Goal: Task Accomplishment & Management: Manage account settings

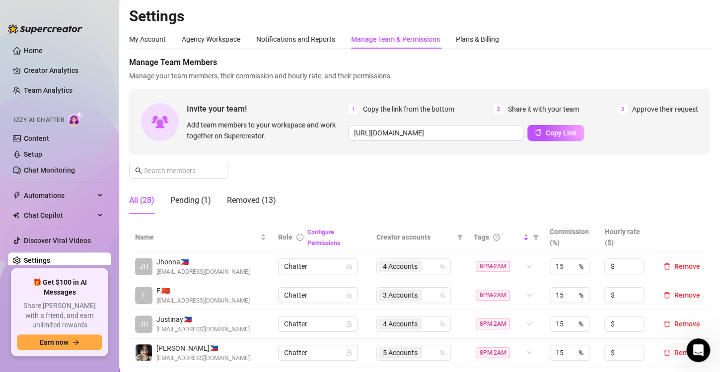
scroll to position [0, 1799]
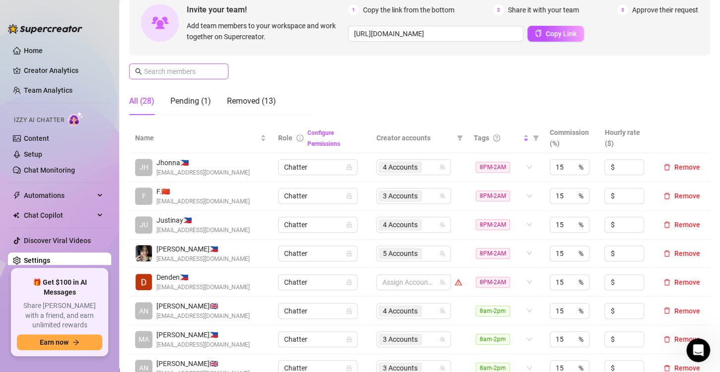
click at [186, 77] on span at bounding box center [178, 72] width 99 height 16
click at [186, 75] on input "text" at bounding box center [179, 71] width 70 height 11
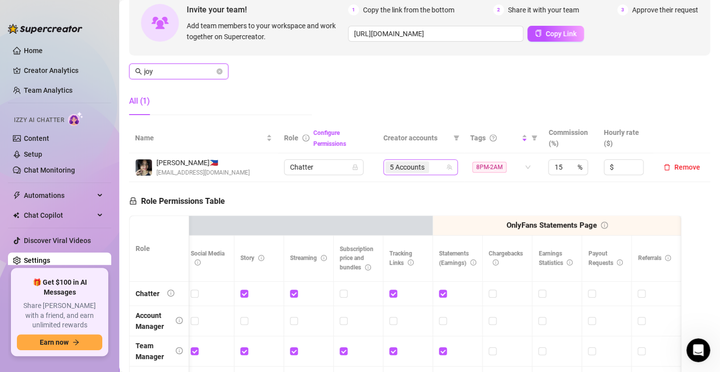
click at [432, 167] on div "5 Accounts" at bounding box center [415, 167] width 60 height 14
type input "joy"
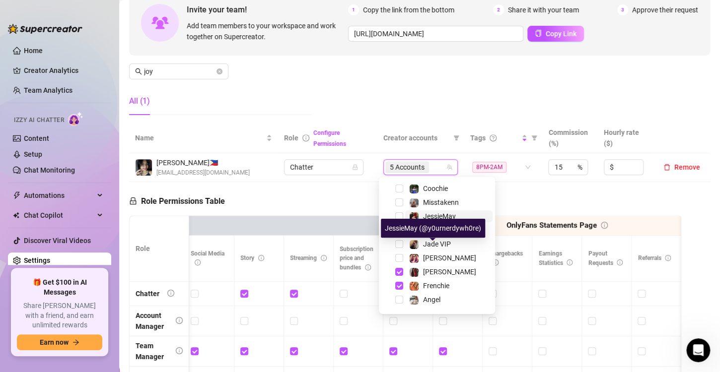
scroll to position [99, 0]
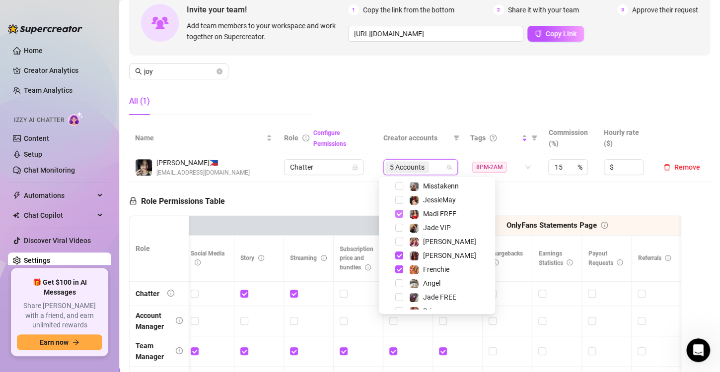
click at [397, 214] on span "Select tree node" at bounding box center [399, 214] width 8 height 8
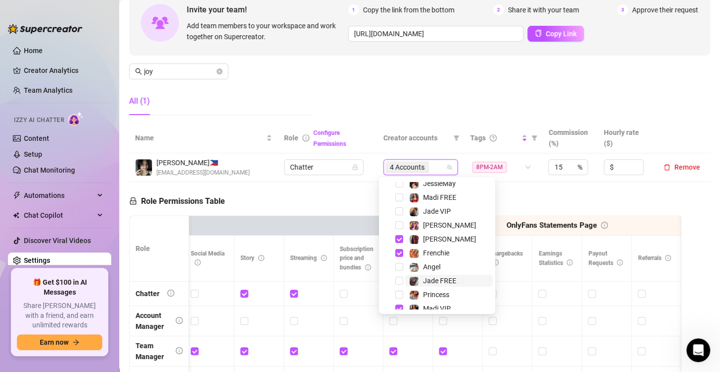
scroll to position [123, 0]
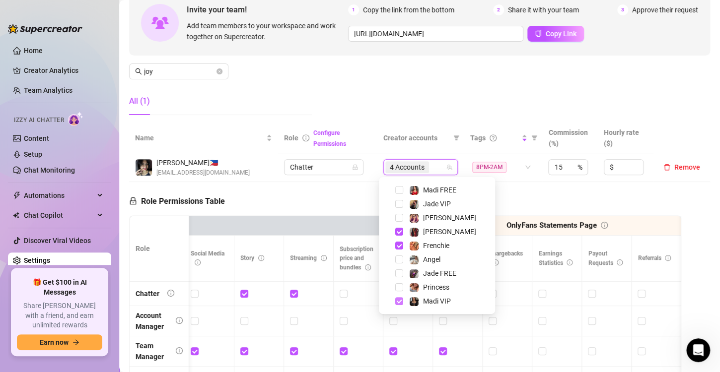
click at [398, 300] on span "Select tree node" at bounding box center [399, 301] width 8 height 8
click at [435, 89] on div "Manage Team Members Manage your team members, their commission and hourly rate,…" at bounding box center [419, 40] width 581 height 166
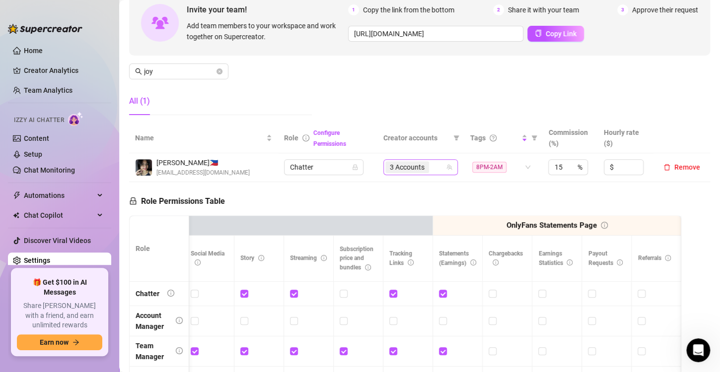
click at [430, 165] on div "3 Accounts" at bounding box center [415, 167] width 60 height 14
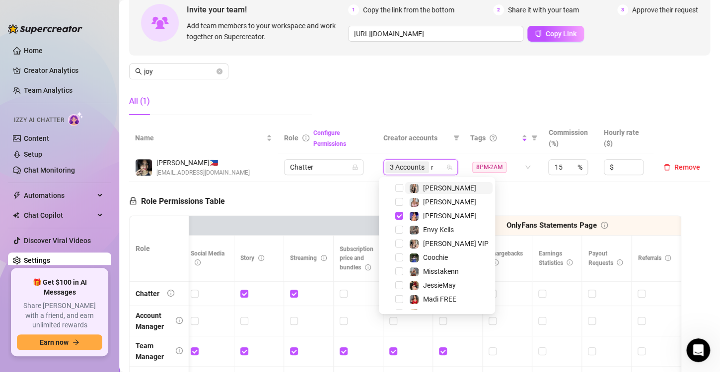
scroll to position [0, 0]
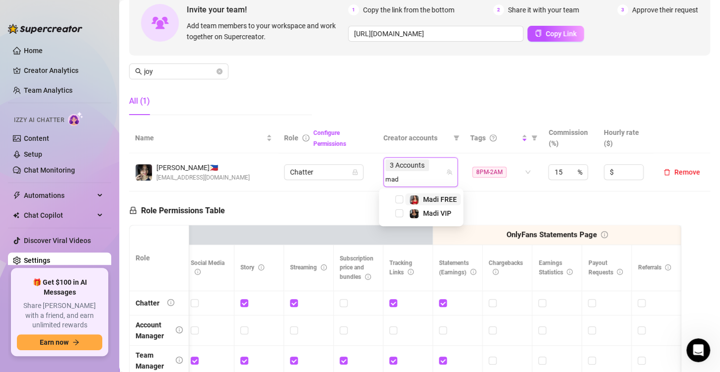
type input "madi"
click at [397, 197] on span "Select tree node" at bounding box center [399, 200] width 8 height 8
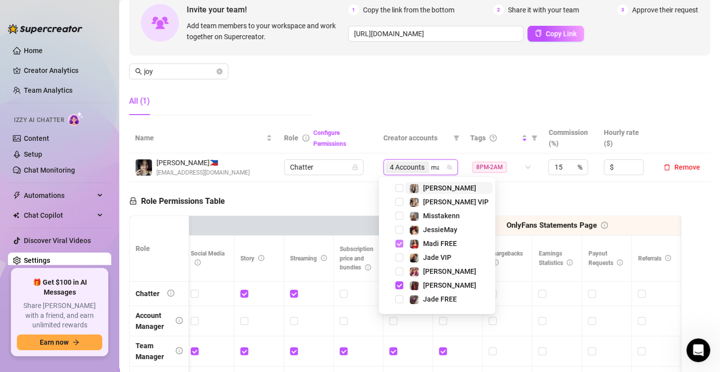
type input "madi"
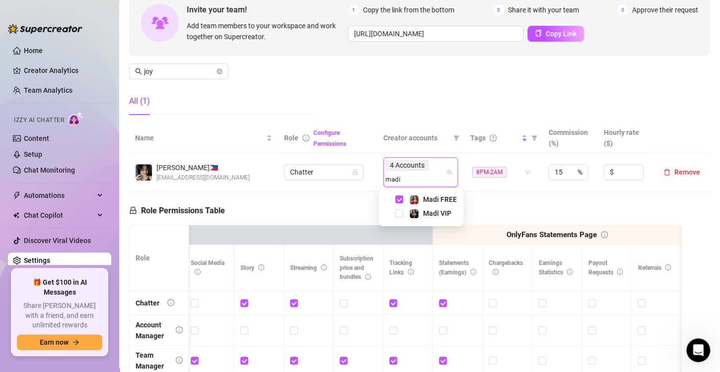
click at [402, 208] on div "Madi VIP" at bounding box center [420, 213] width 79 height 12
click at [400, 213] on span "Select tree node" at bounding box center [399, 213] width 8 height 8
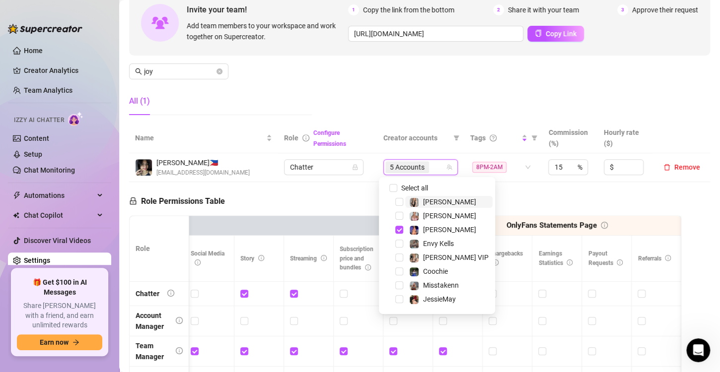
click at [347, 200] on div "Role Permissions Table Role My Workspace Izzy AI OnlyFans Side Menu OnlyFans Ch…" at bounding box center [405, 323] width 552 height 282
